Goal: Task Accomplishment & Management: Manage account settings

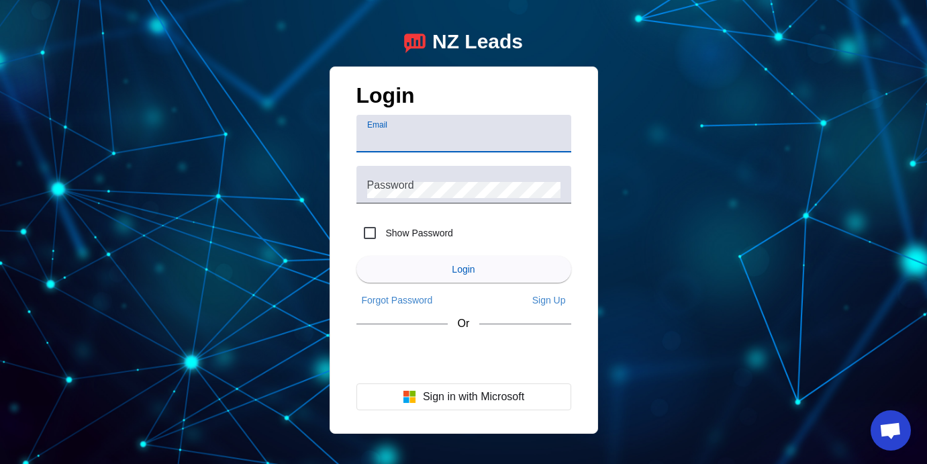
click at [448, 355] on div "Sign in with Google. Opens in new tab" at bounding box center [464, 357] width 215 height 30
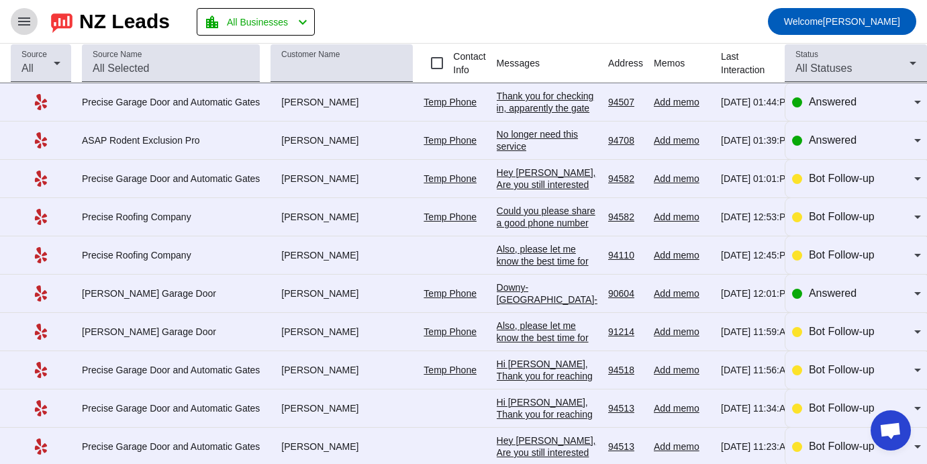
click at [15, 21] on span at bounding box center [24, 21] width 32 height 32
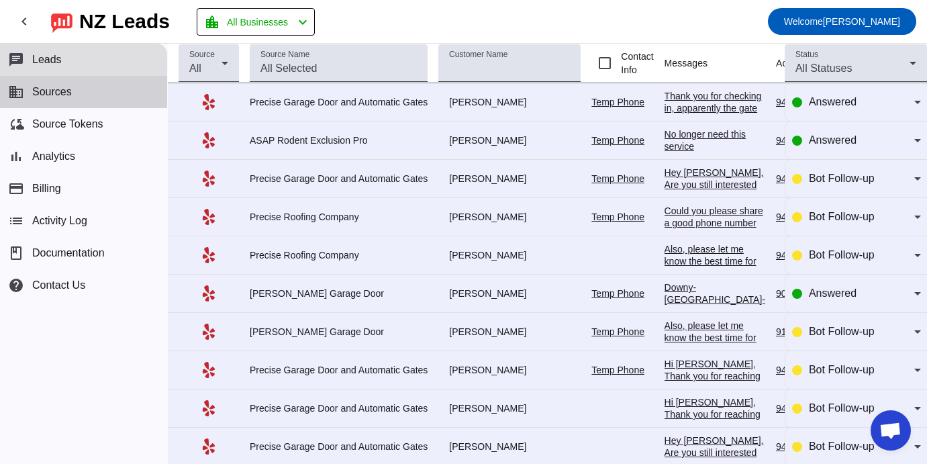
click at [73, 93] on button "business Sources" at bounding box center [83, 92] width 167 height 32
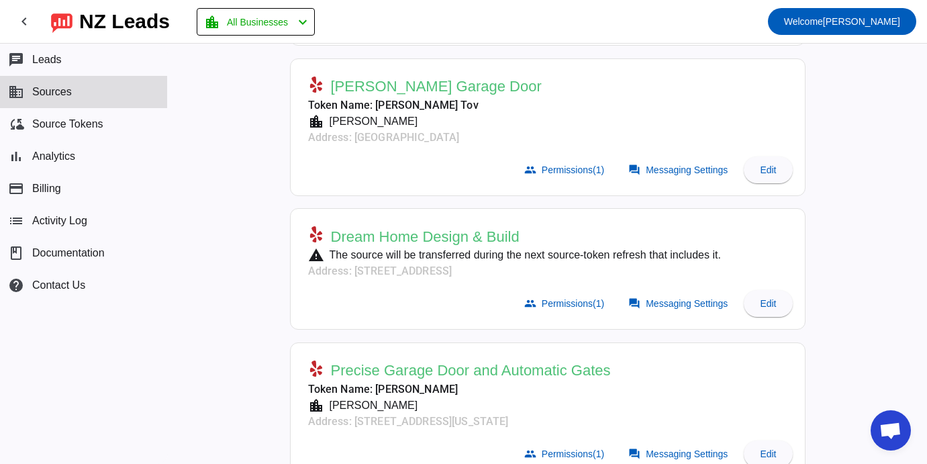
scroll to position [388, 0]
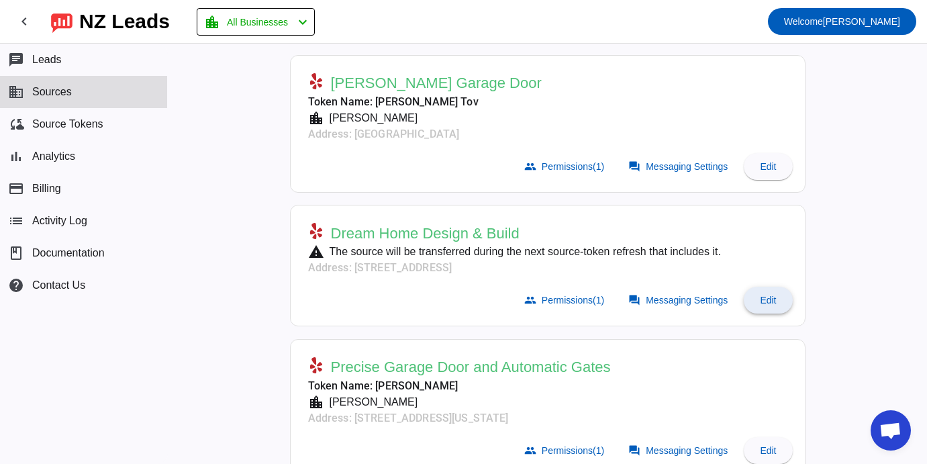
click at [763, 301] on span "Edit" at bounding box center [768, 300] width 16 height 11
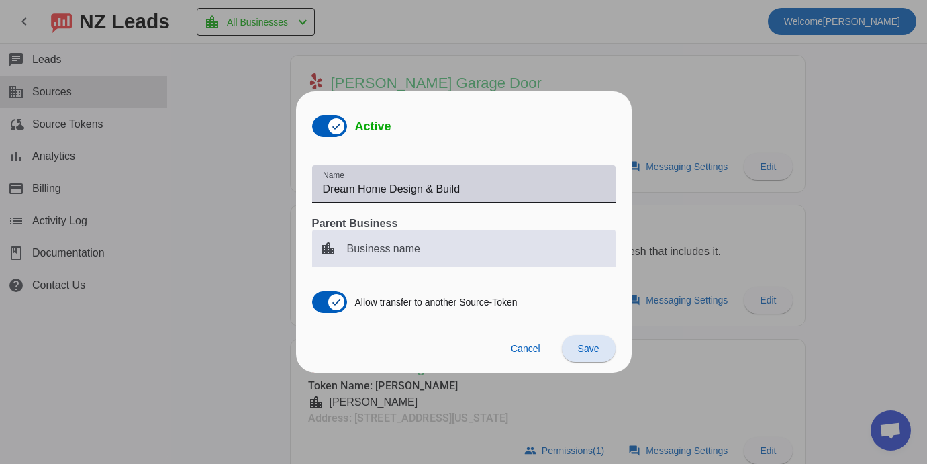
scroll to position [0, 0]
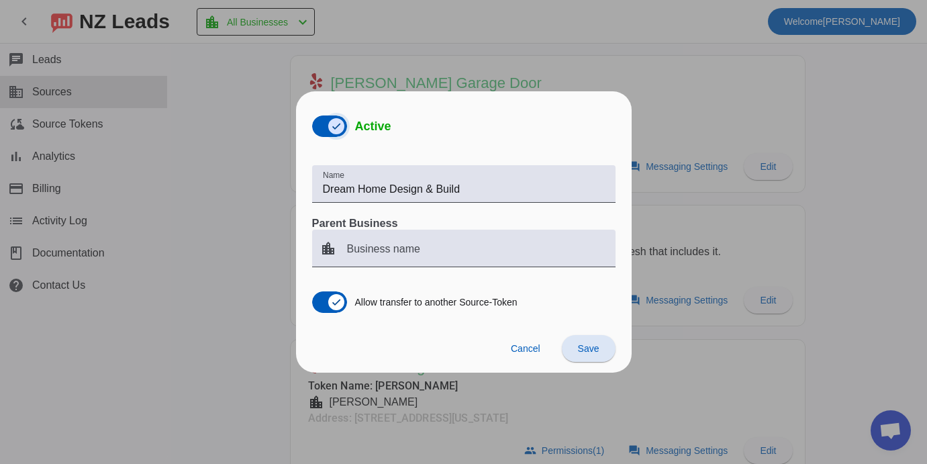
click at [344, 128] on span "button" at bounding box center [336, 126] width 16 height 16
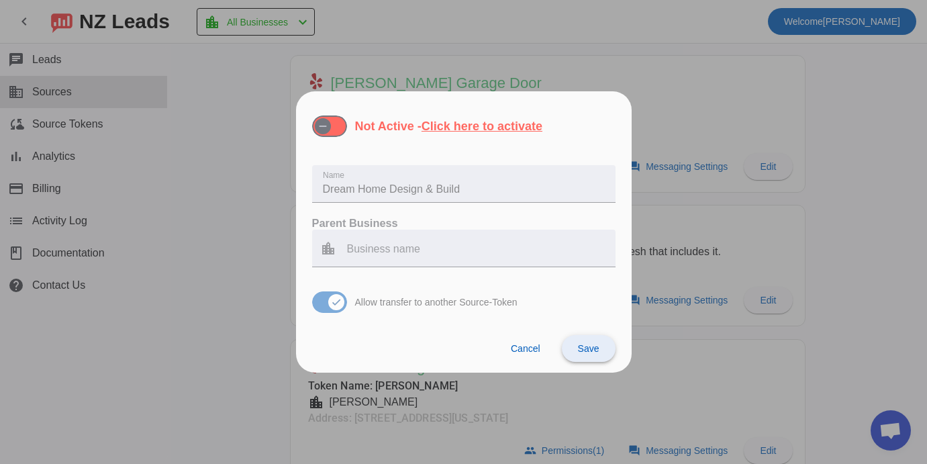
click at [581, 348] on span "Save" at bounding box center [588, 348] width 21 height 11
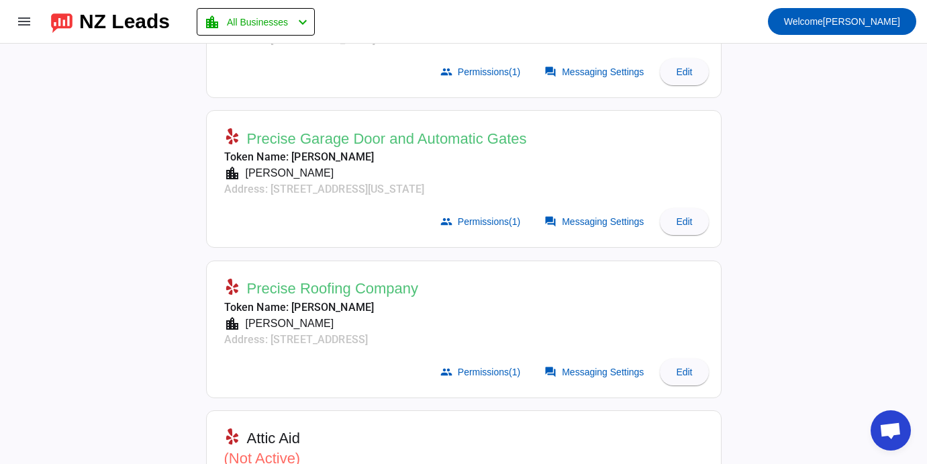
scroll to position [478, 0]
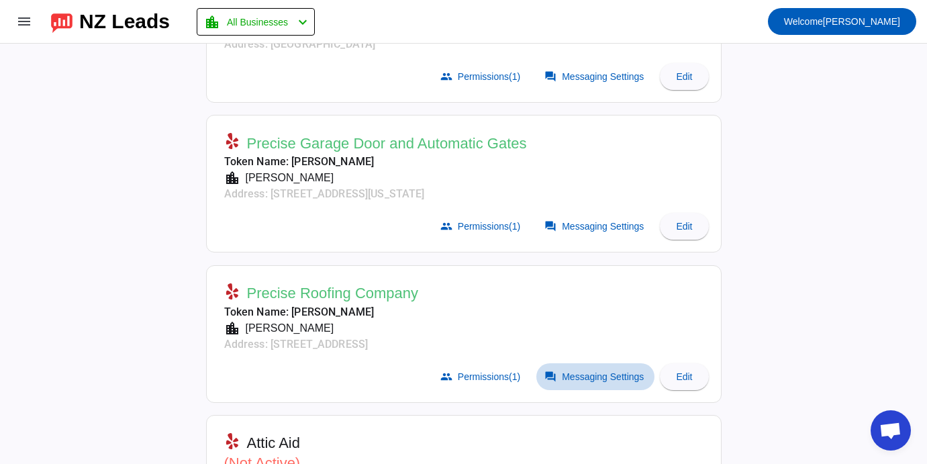
click at [589, 372] on span "Messaging Settings" at bounding box center [603, 376] width 82 height 11
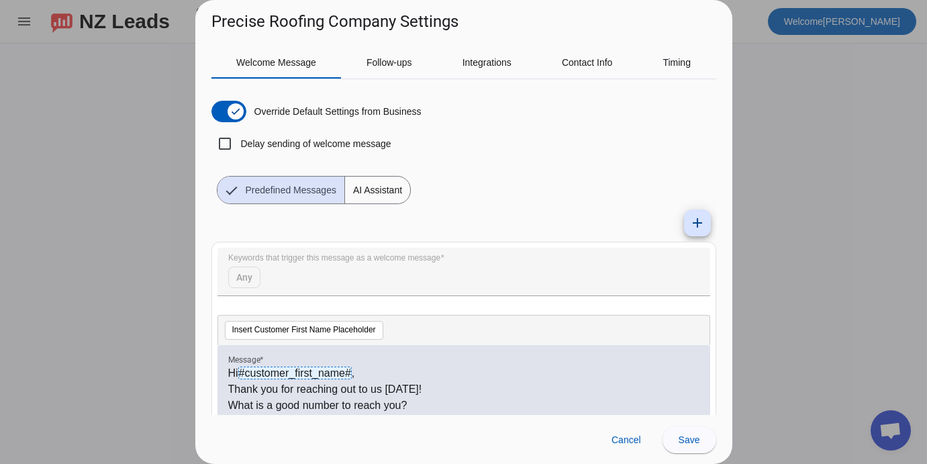
click at [787, 132] on div at bounding box center [463, 232] width 927 height 464
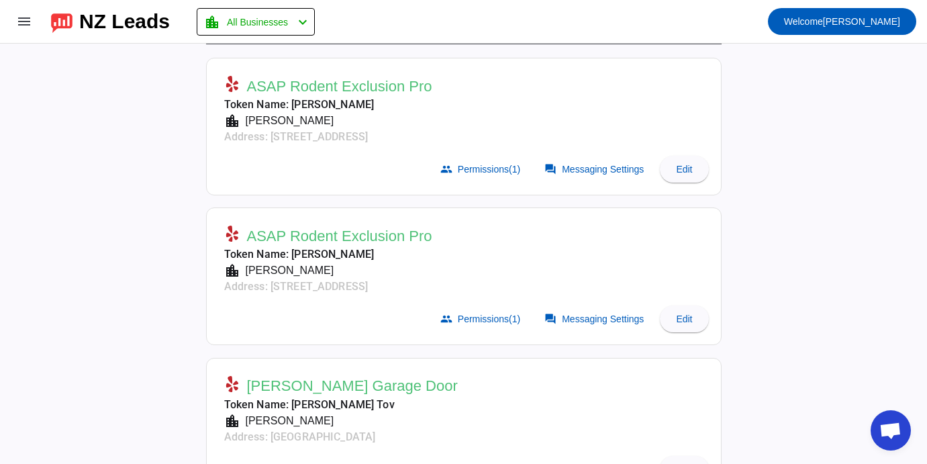
scroll to position [136, 0]
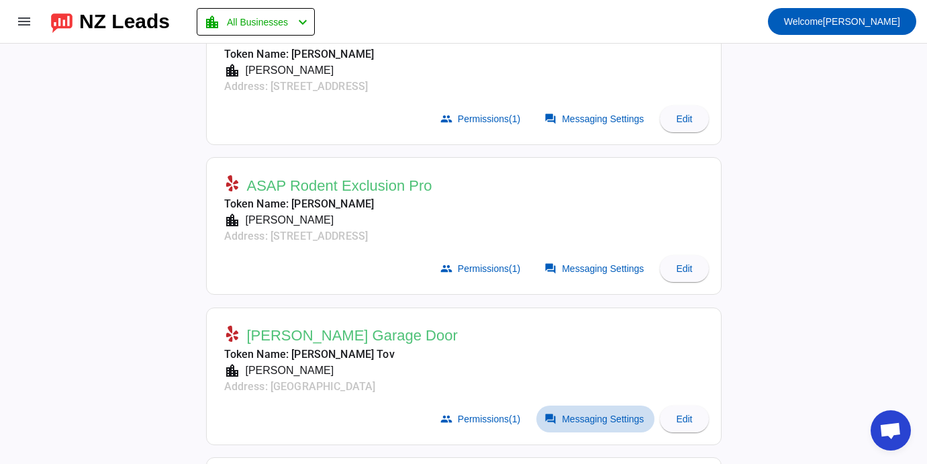
click at [566, 420] on span "Messaging Settings" at bounding box center [603, 419] width 82 height 11
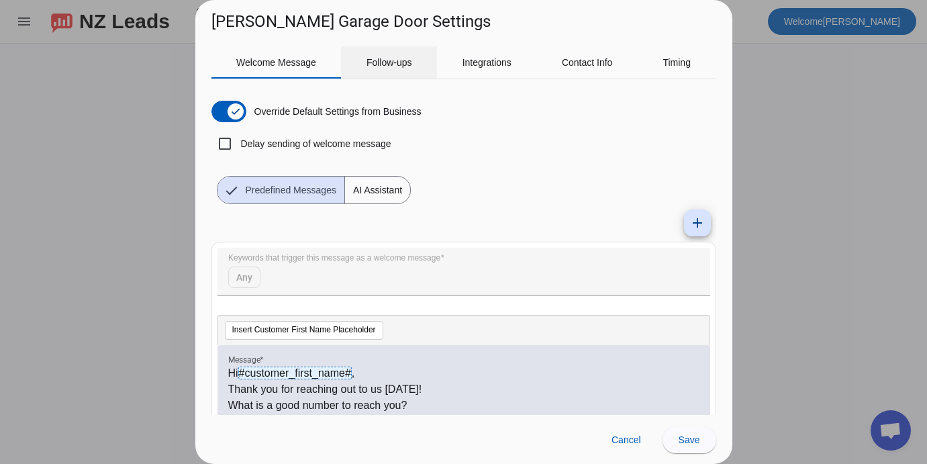
click at [397, 60] on span "Follow-ups" at bounding box center [390, 62] width 46 height 9
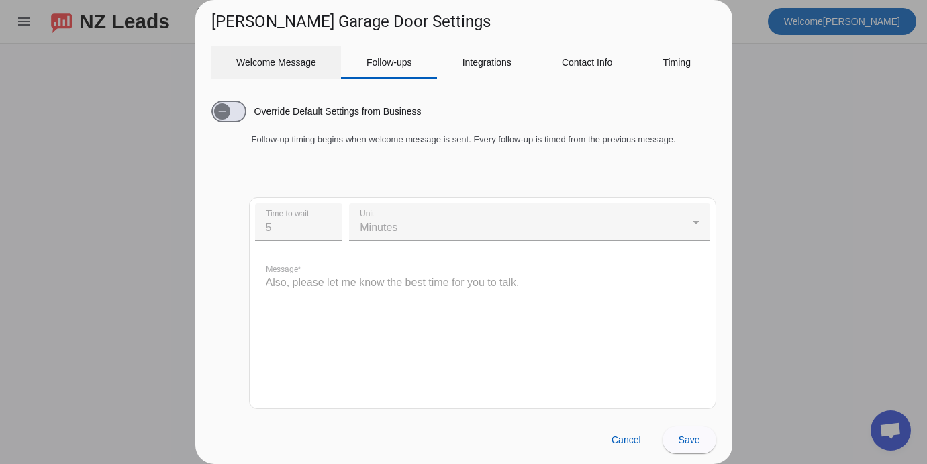
click at [286, 54] on span "Welcome Message" at bounding box center [276, 62] width 80 height 32
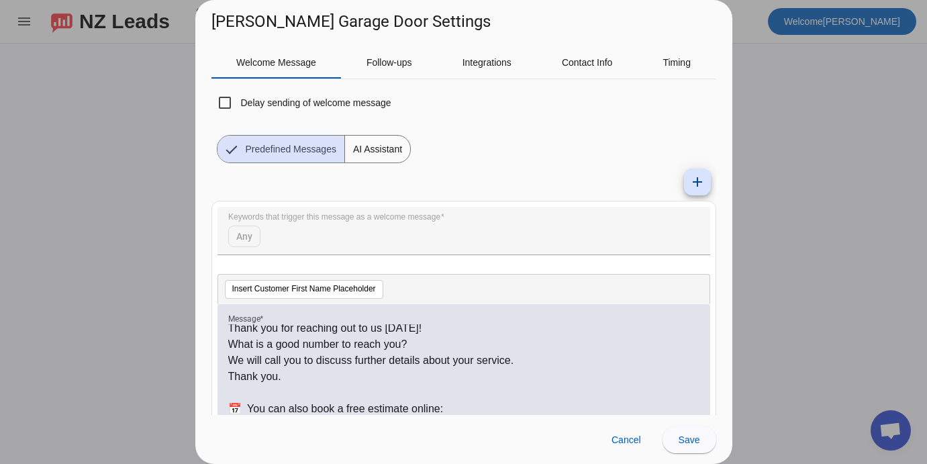
scroll to position [26, 0]
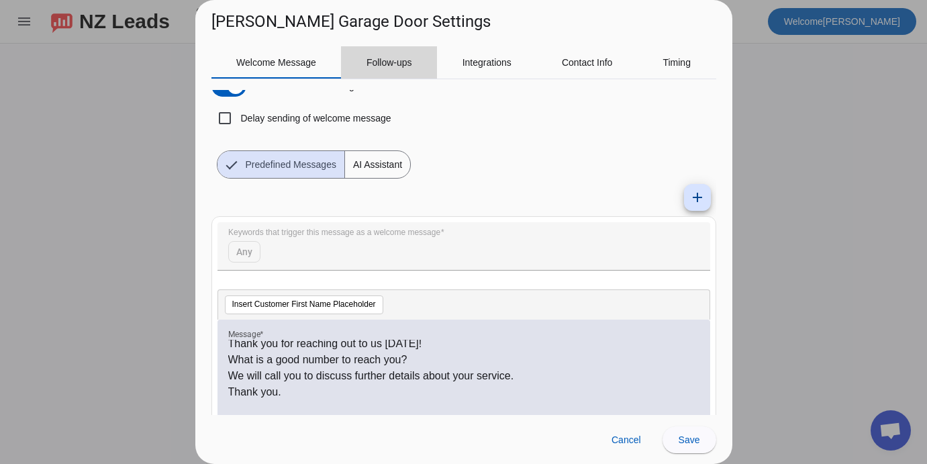
click at [396, 75] on span "Follow-ups" at bounding box center [390, 62] width 46 height 32
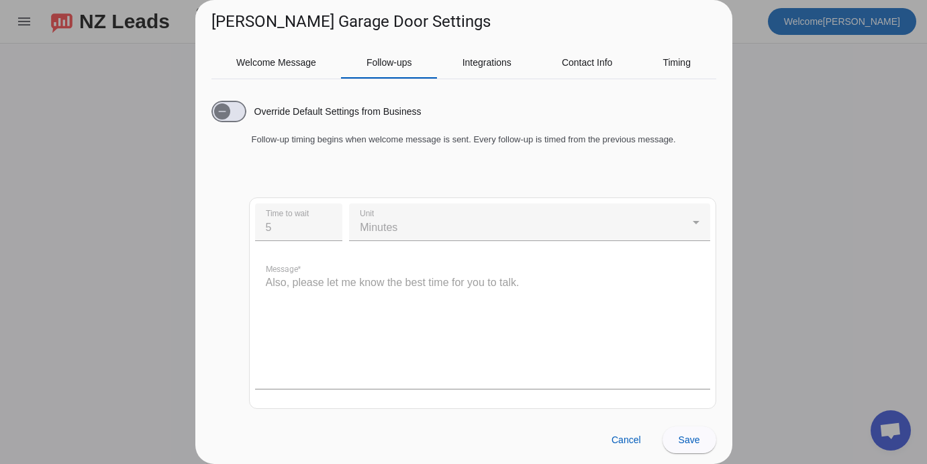
scroll to position [0, 0]
click at [236, 112] on span "button" at bounding box center [228, 111] width 35 height 21
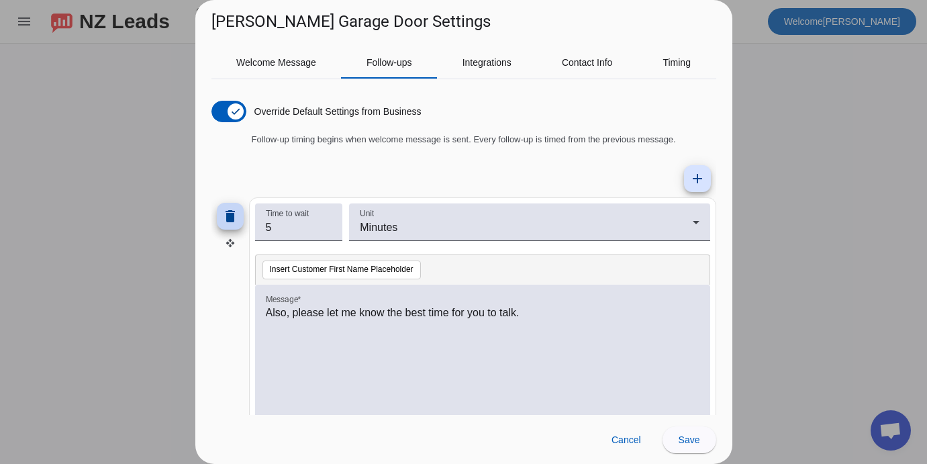
click at [225, 224] on mat-icon "delete" at bounding box center [230, 216] width 16 height 16
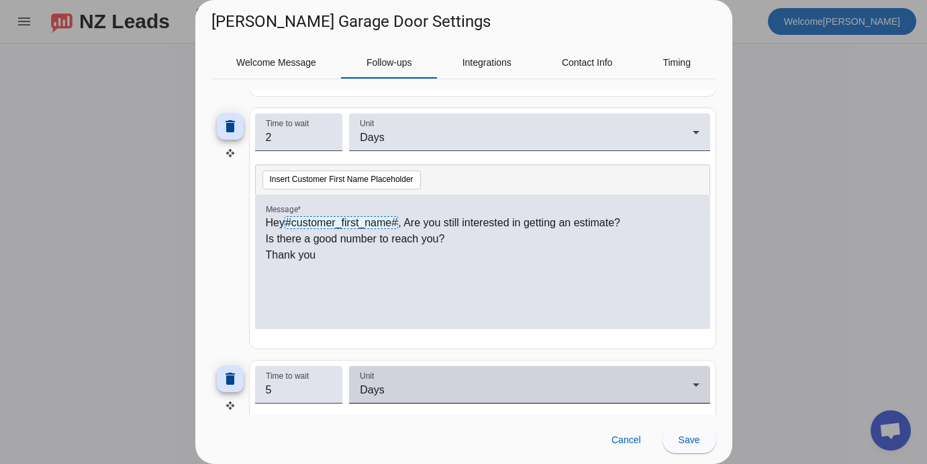
scroll to position [310, 0]
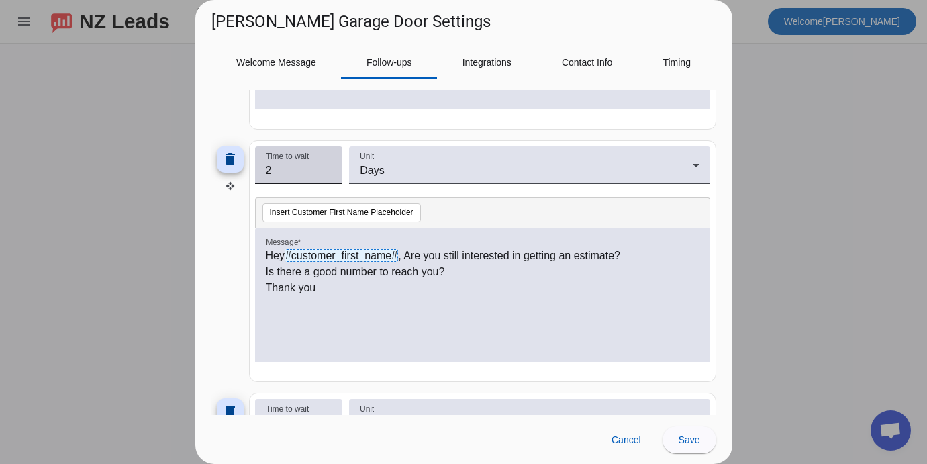
type input "1"
click at [326, 175] on input "1" at bounding box center [299, 170] width 66 height 16
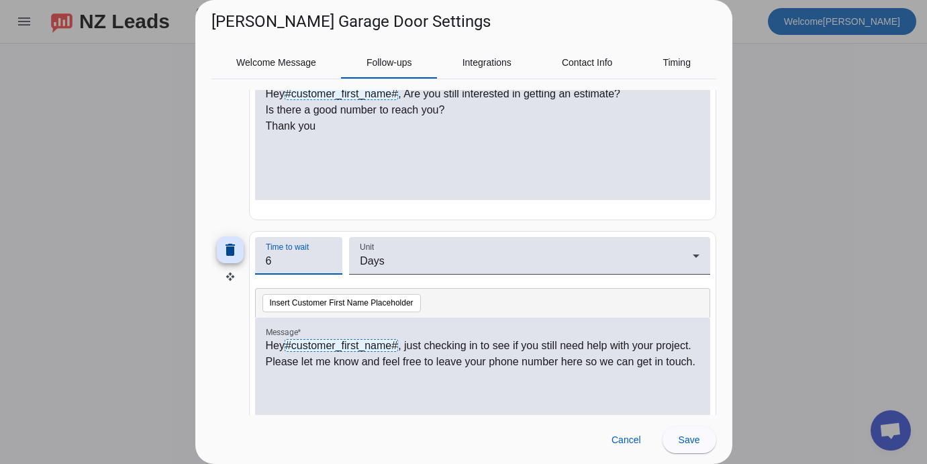
click at [324, 259] on input "6" at bounding box center [299, 261] width 66 height 16
click at [324, 259] on input "7" at bounding box center [299, 261] width 66 height 16
click at [327, 265] on input "6" at bounding box center [299, 261] width 66 height 16
click at [327, 265] on input "5" at bounding box center [299, 261] width 66 height 16
click at [327, 265] on input "4" at bounding box center [299, 261] width 66 height 16
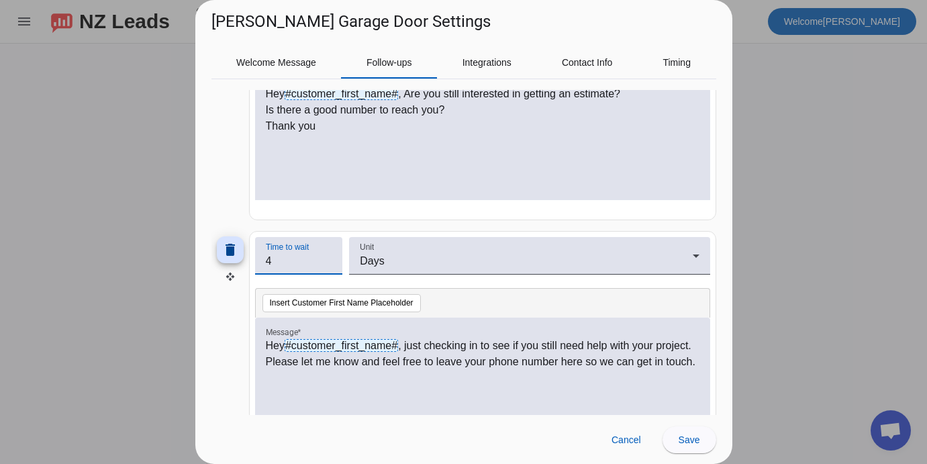
type input "3"
click at [327, 265] on input "3" at bounding box center [299, 261] width 66 height 16
click at [684, 445] on span at bounding box center [690, 440] width 54 height 32
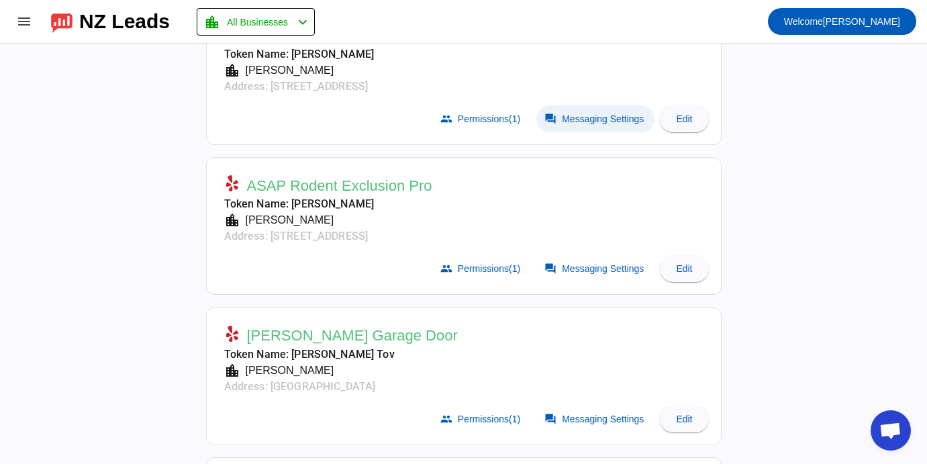
click at [595, 125] on span at bounding box center [595, 118] width 118 height 27
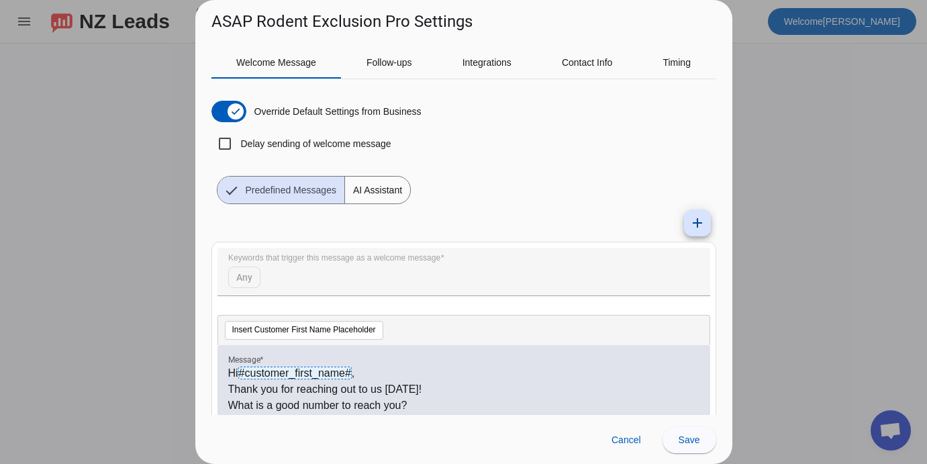
click at [808, 113] on div at bounding box center [463, 232] width 927 height 464
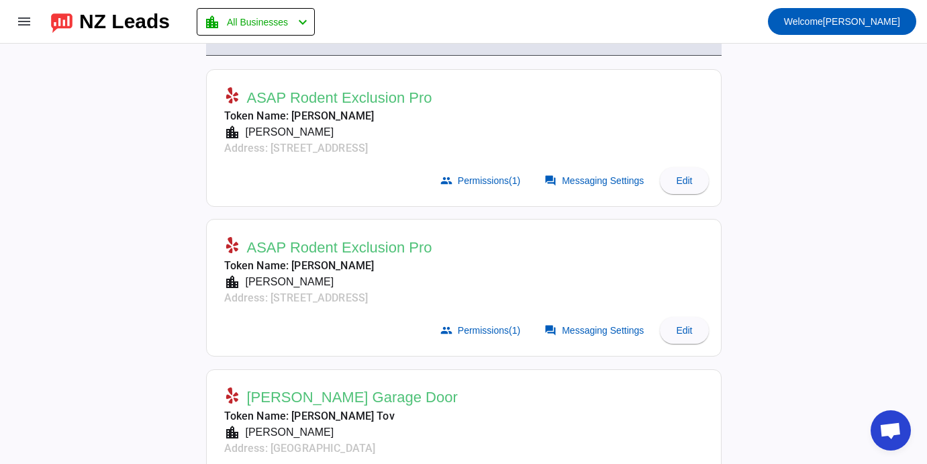
scroll to position [205, 0]
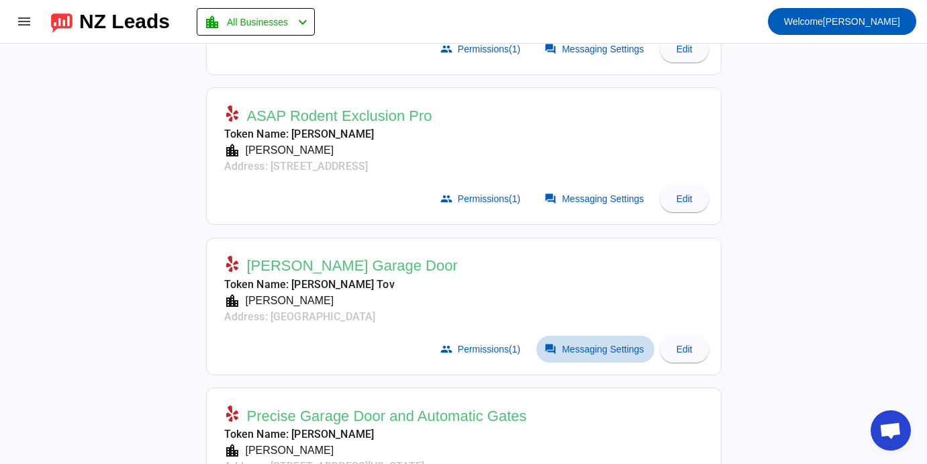
click at [594, 344] on span "Messaging Settings" at bounding box center [603, 349] width 82 height 11
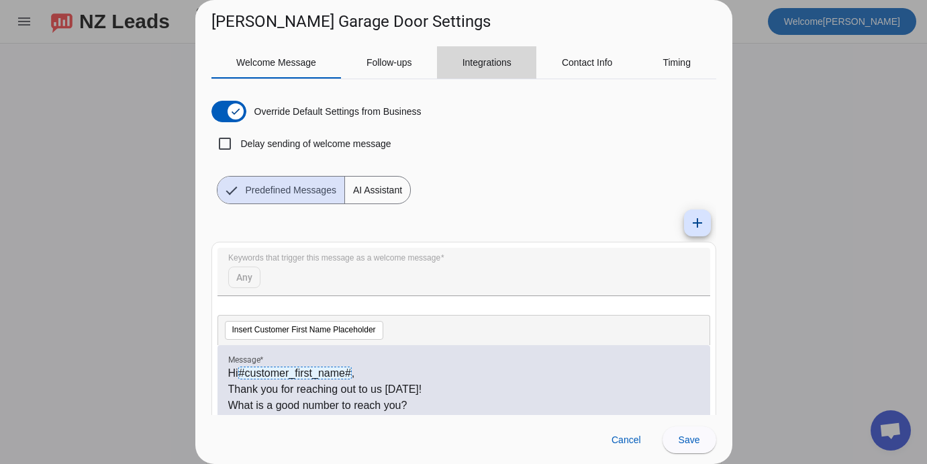
click at [493, 70] on span "Integrations" at bounding box center [487, 62] width 49 height 32
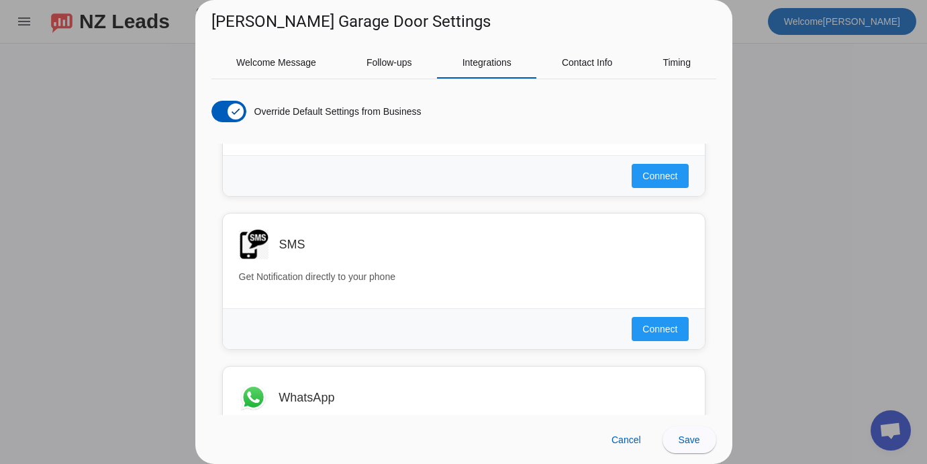
scroll to position [877, 0]
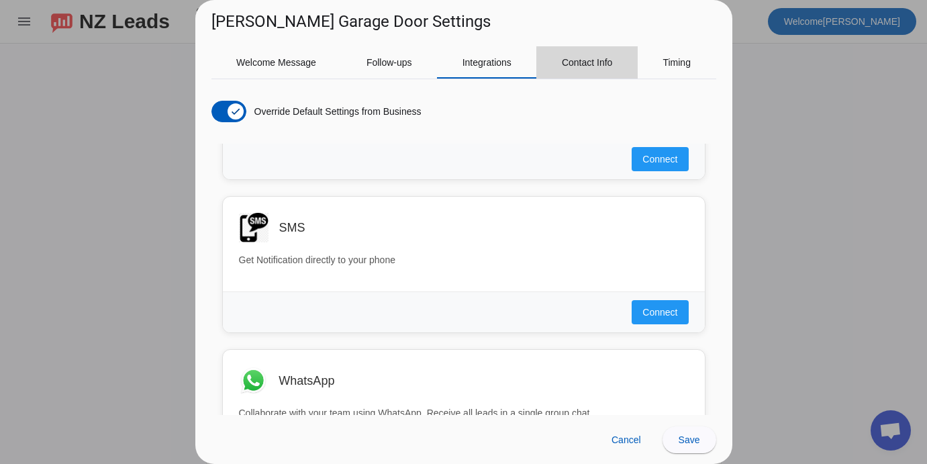
click at [571, 66] on span "Contact Info" at bounding box center [587, 62] width 51 height 9
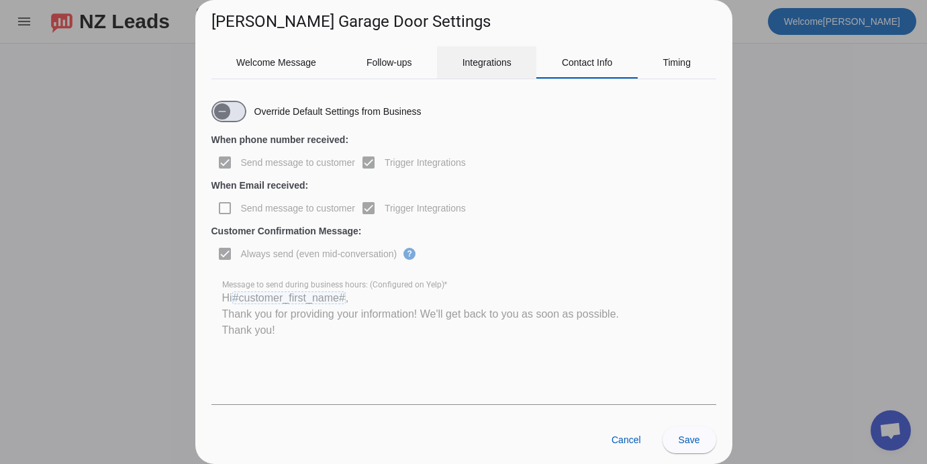
click at [472, 64] on span "Integrations" at bounding box center [487, 62] width 49 height 9
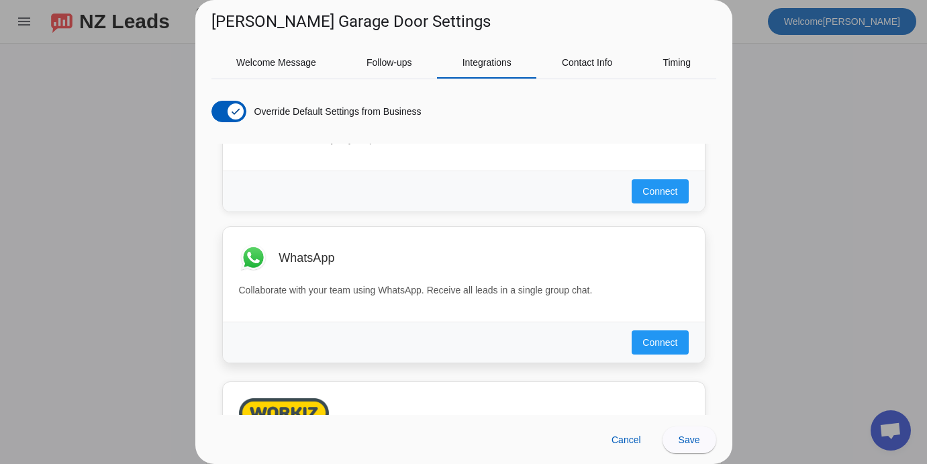
scroll to position [1018, 0]
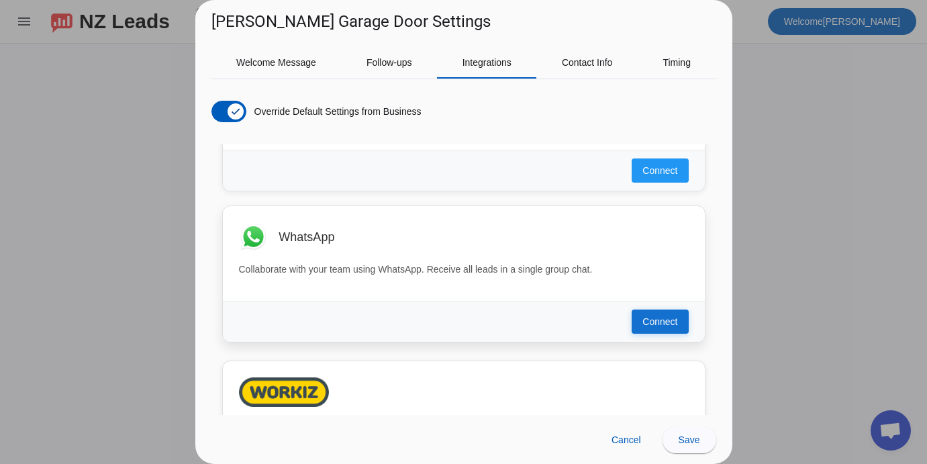
click at [669, 323] on span "Connect" at bounding box center [660, 321] width 35 height 13
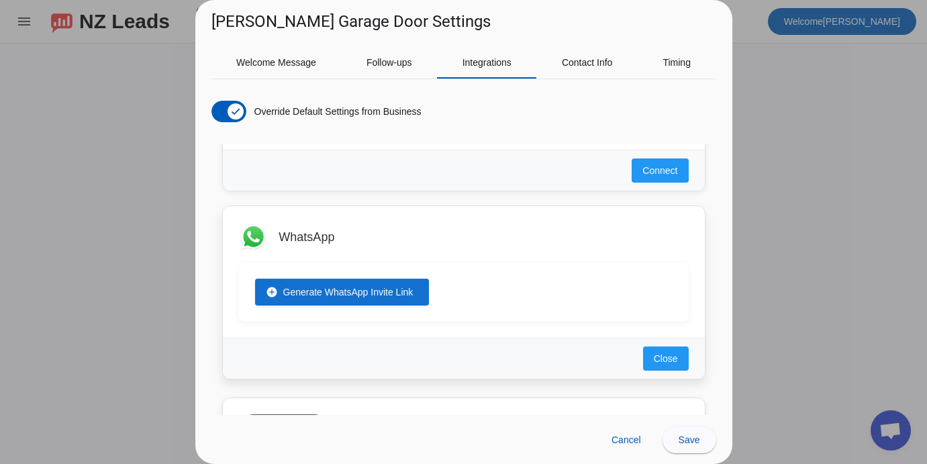
click at [368, 292] on span "Generate WhatsApp Invite Link" at bounding box center [348, 291] width 130 height 13
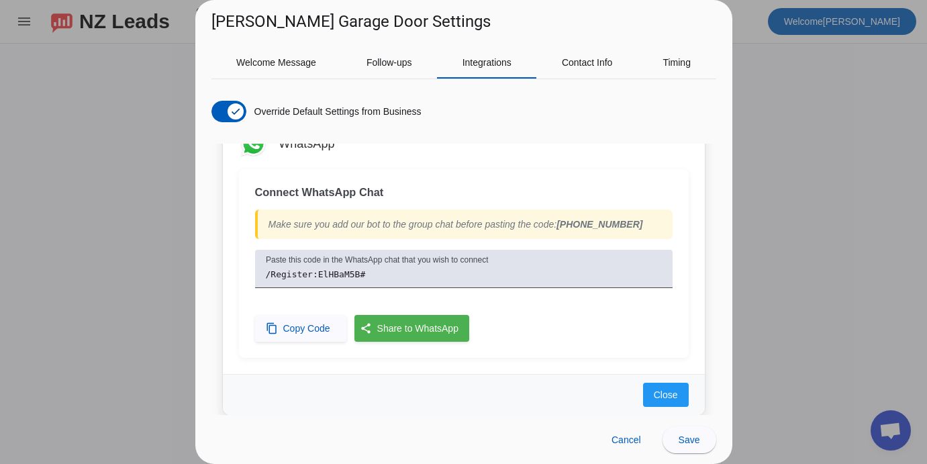
scroll to position [1112, 0]
click at [309, 328] on span "Copy Code" at bounding box center [306, 327] width 47 height 13
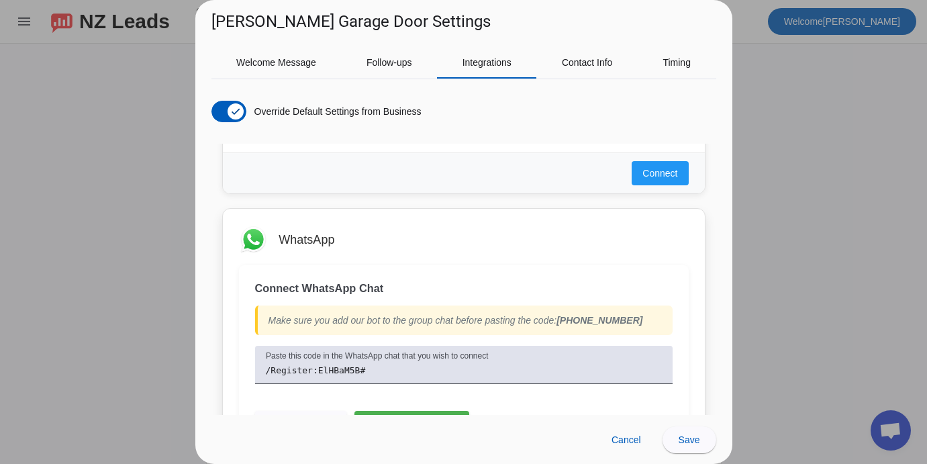
scroll to position [1018, 0]
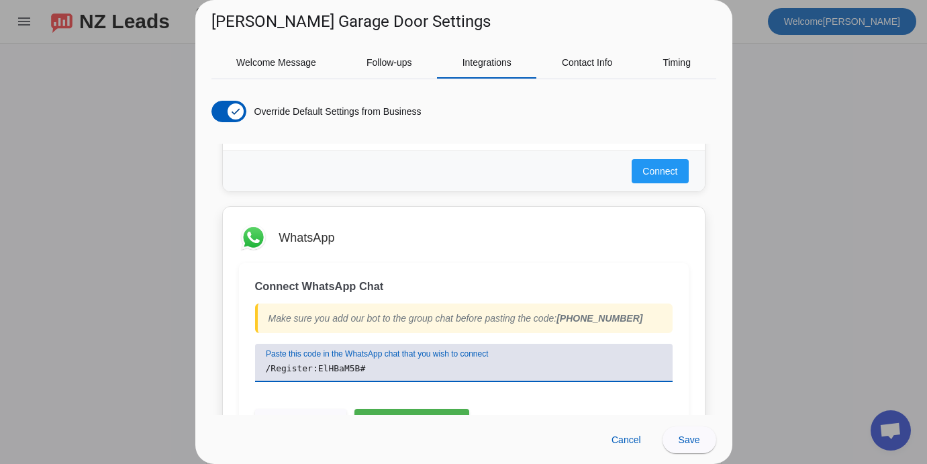
drag, startPoint x: 369, startPoint y: 369, endPoint x: 260, endPoint y: 371, distance: 109.4
click at [260, 371] on div "Paste this code in the WhatsApp chat that you wish to connect /Register:ElHBaM5…" at bounding box center [464, 363] width 418 height 38
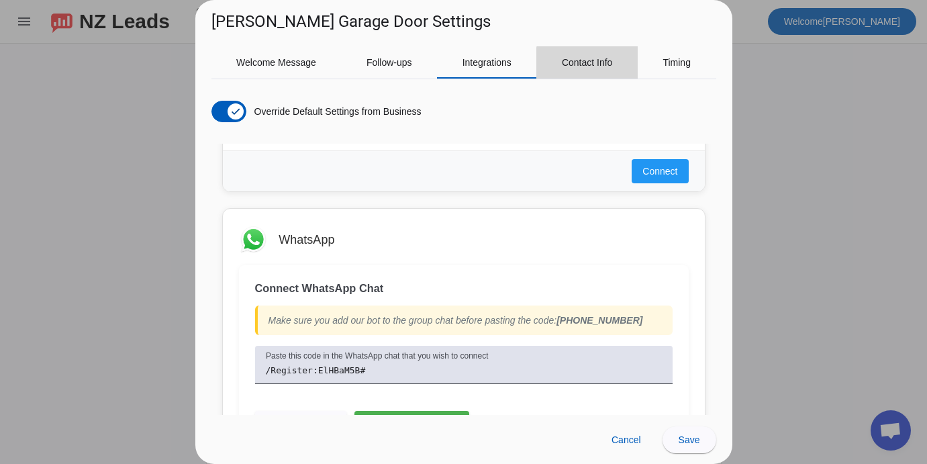
click at [589, 68] on span "Contact Info" at bounding box center [587, 62] width 51 height 32
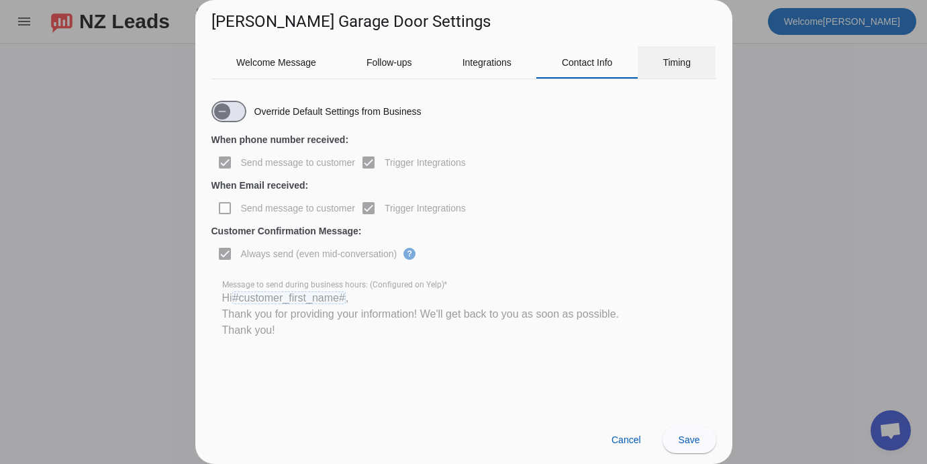
click at [675, 53] on span "Timing" at bounding box center [677, 62] width 28 height 32
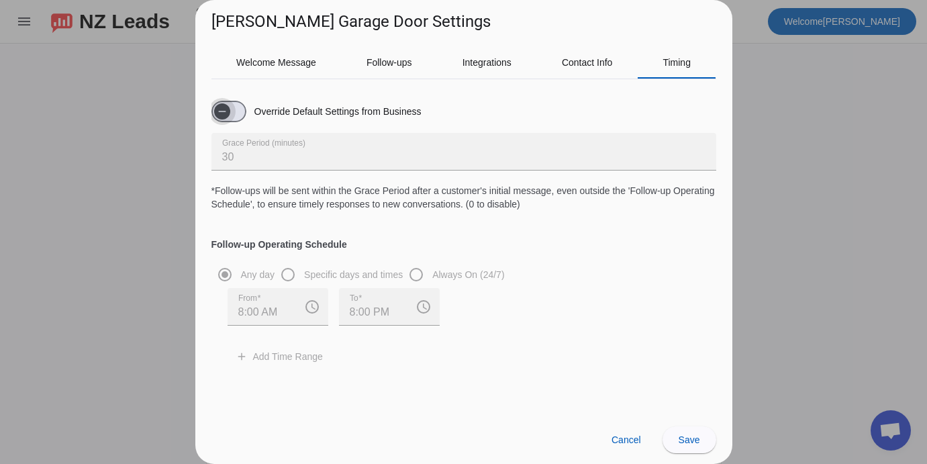
click at [220, 108] on icon "button" at bounding box center [222, 111] width 11 height 11
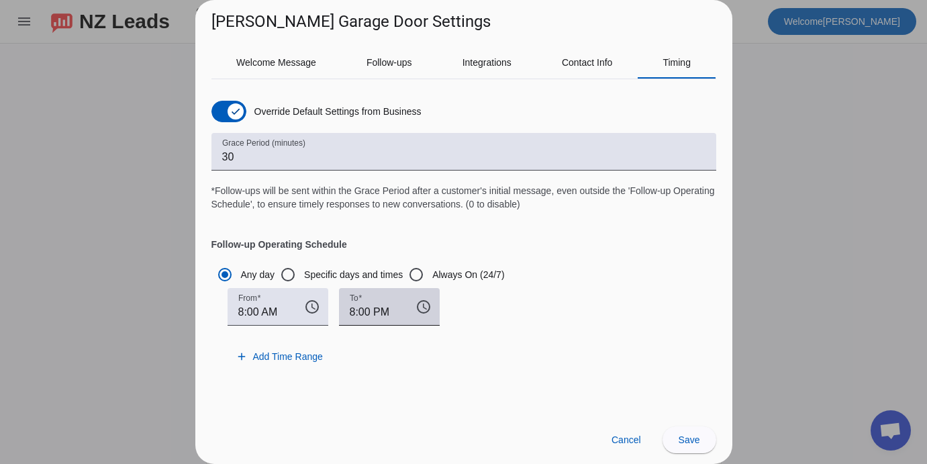
click at [384, 320] on input "8:00 PM" at bounding box center [377, 312] width 55 height 16
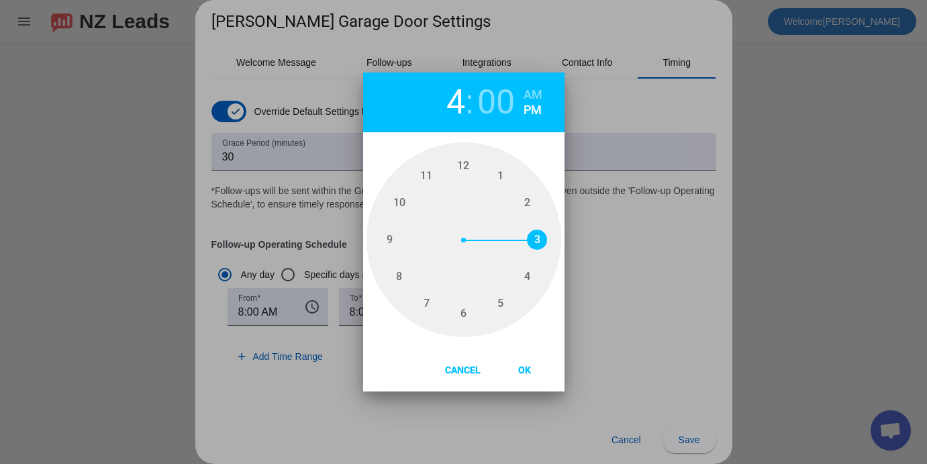
type input "5"
drag, startPoint x: 400, startPoint y: 285, endPoint x: 494, endPoint y: 309, distance: 96.9
click at [463, 309] on div "1 2 3 4 5 6 7 8 9 10 11 12" at bounding box center [463, 240] width 0 height 168
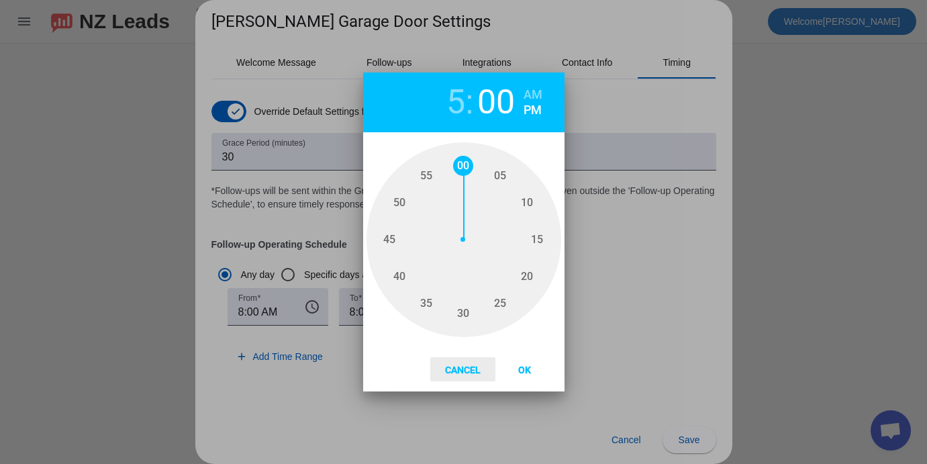
click at [466, 373] on span "Cancel" at bounding box center [462, 370] width 57 height 11
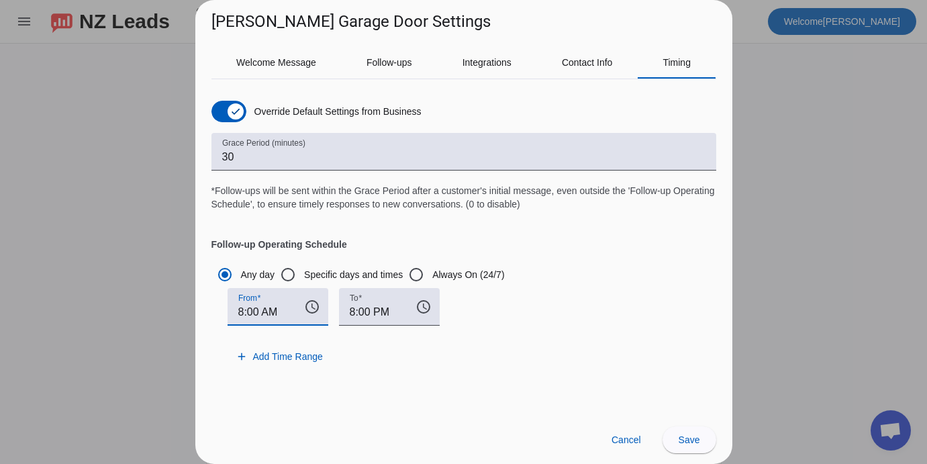
click at [281, 311] on input "8:00 AM" at bounding box center [265, 312] width 55 height 16
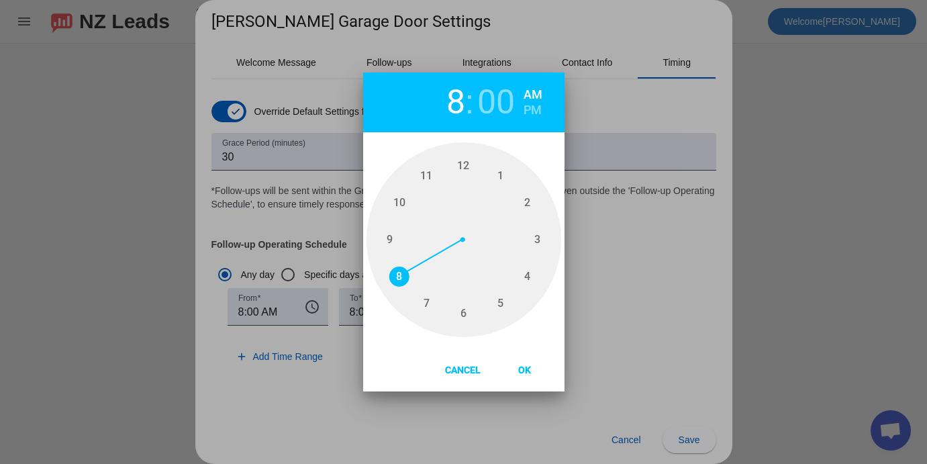
click at [499, 308] on span "5" at bounding box center [500, 303] width 20 height 20
type input "5"
click at [526, 106] on button "PM" at bounding box center [533, 110] width 23 height 15
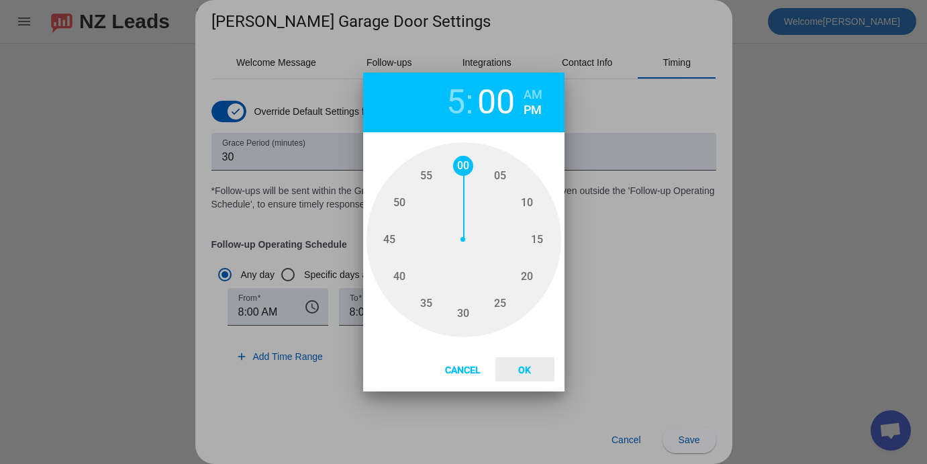
click at [518, 363] on button "Ok" at bounding box center [524, 369] width 59 height 24
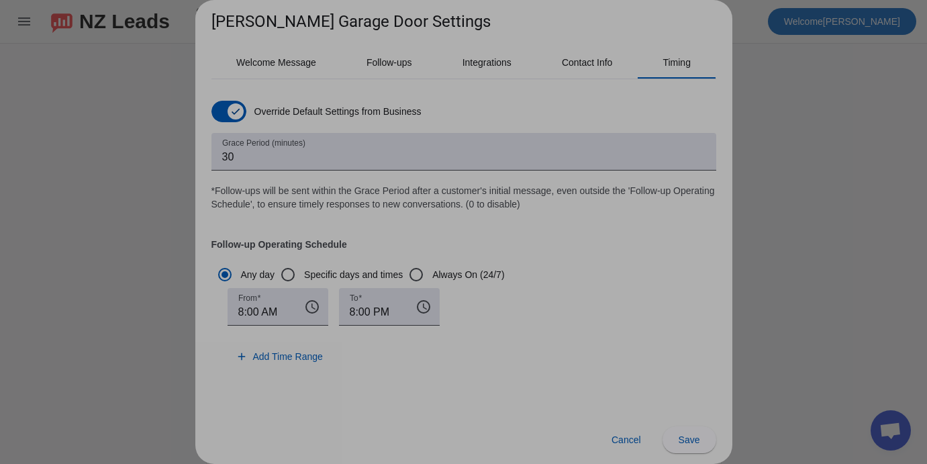
type input "5:00 PM"
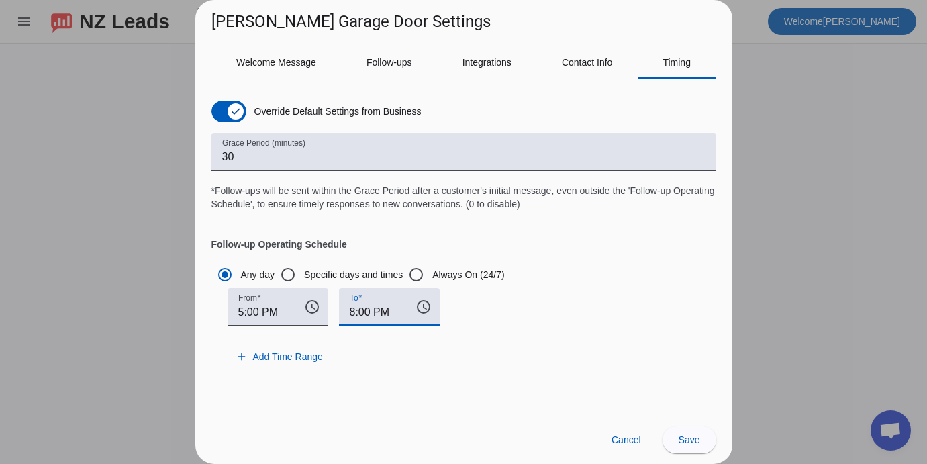
click at [378, 307] on input "8:00 PM" at bounding box center [377, 312] width 55 height 16
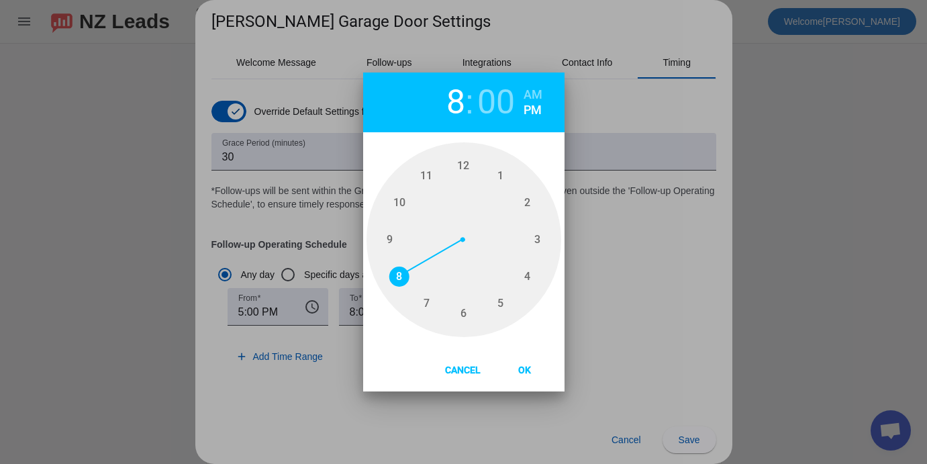
click at [390, 230] on div "9" at bounding box center [421, 240] width 84 height 34
type input "9"
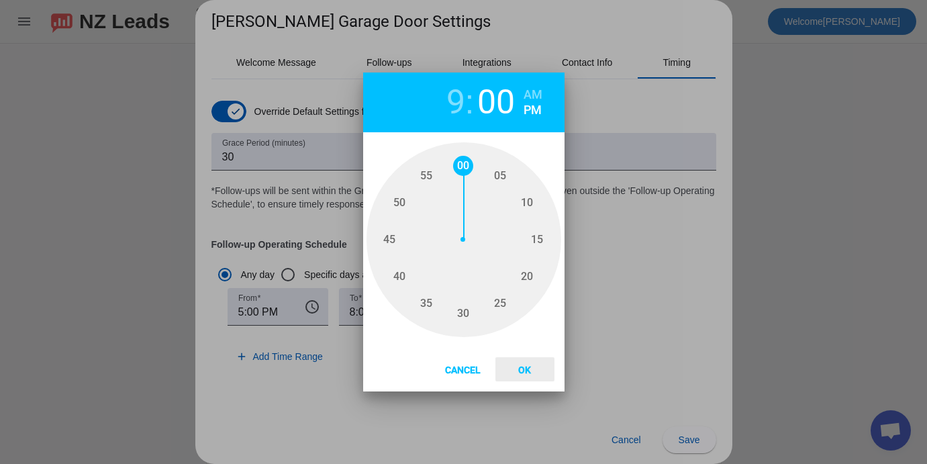
click at [520, 369] on span "Ok" at bounding box center [525, 370] width 34 height 11
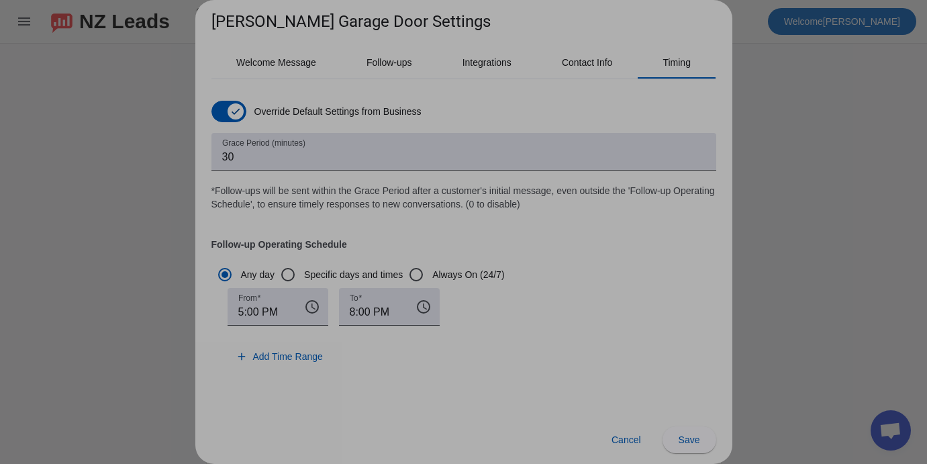
type input "9:00 PM"
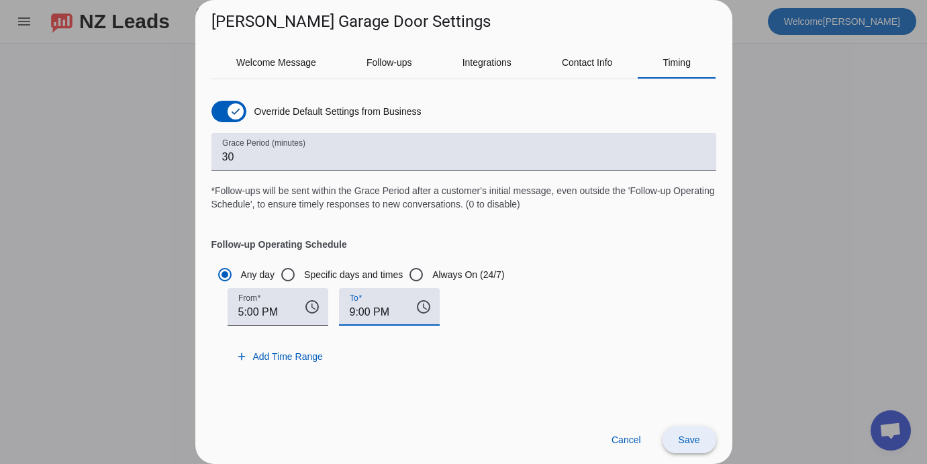
click at [673, 437] on span at bounding box center [690, 440] width 54 height 32
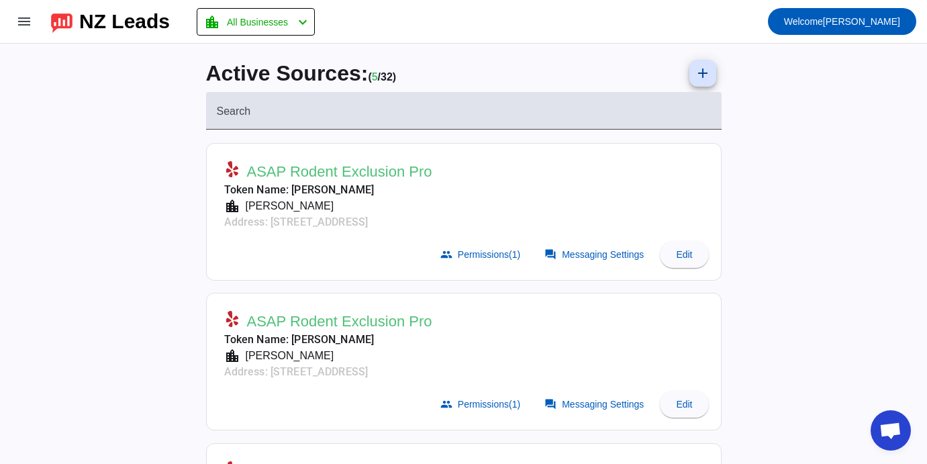
scroll to position [0, 0]
click at [623, 1] on mat-toolbar-row "menu NZ Leads location_city All Businesses chevron_left Welcome [PERSON_NAME]" at bounding box center [463, 21] width 927 height 43
